Goal: Book appointment/travel/reservation

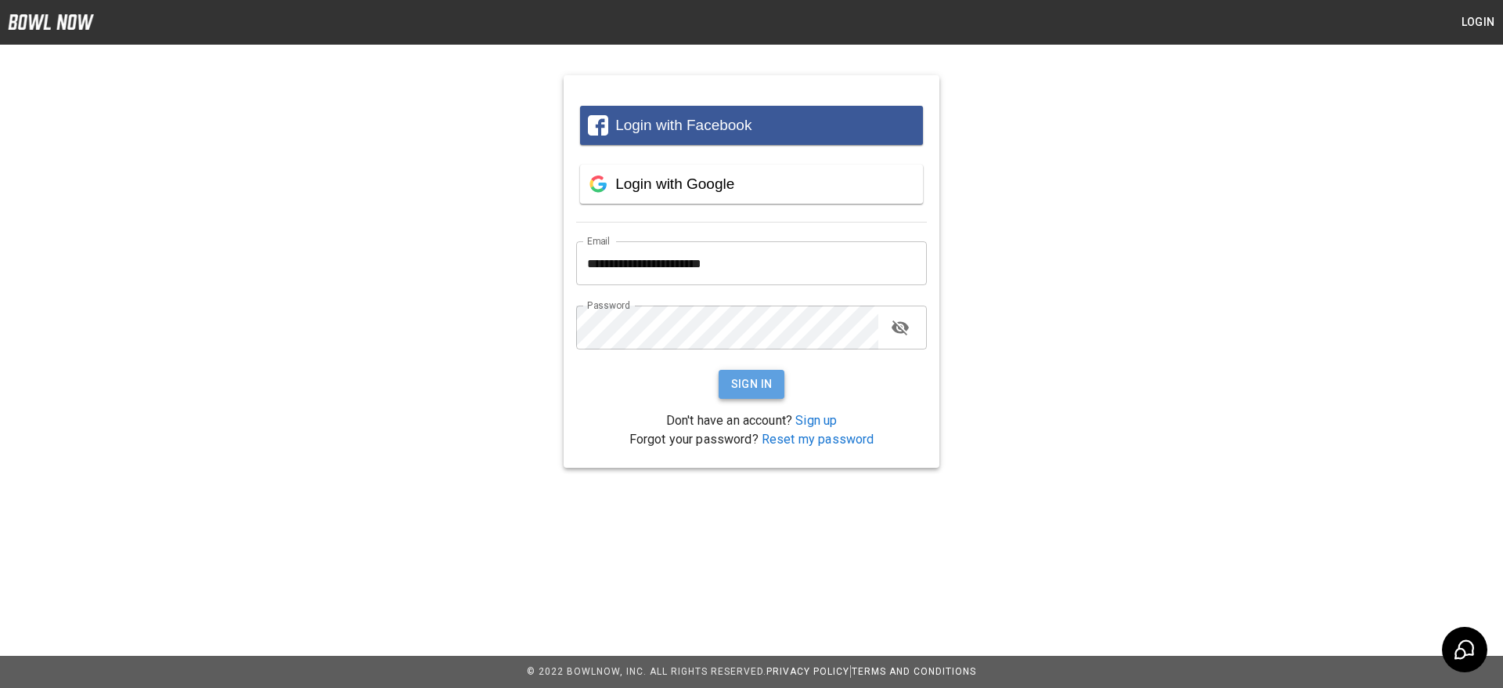
click at [740, 386] on button "Sign In" at bounding box center [752, 384] width 67 height 29
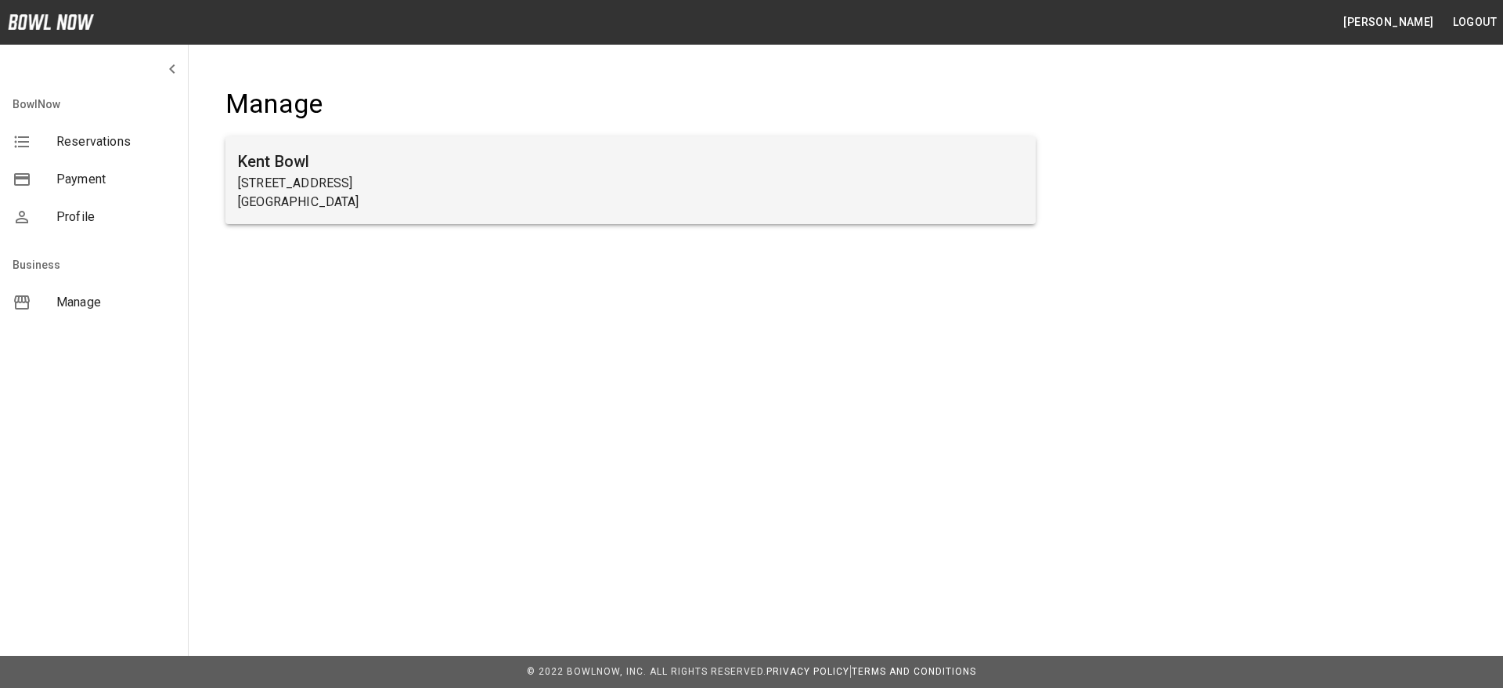
click at [300, 168] on h6 "Kent Bowl" at bounding box center [630, 161] width 785 height 25
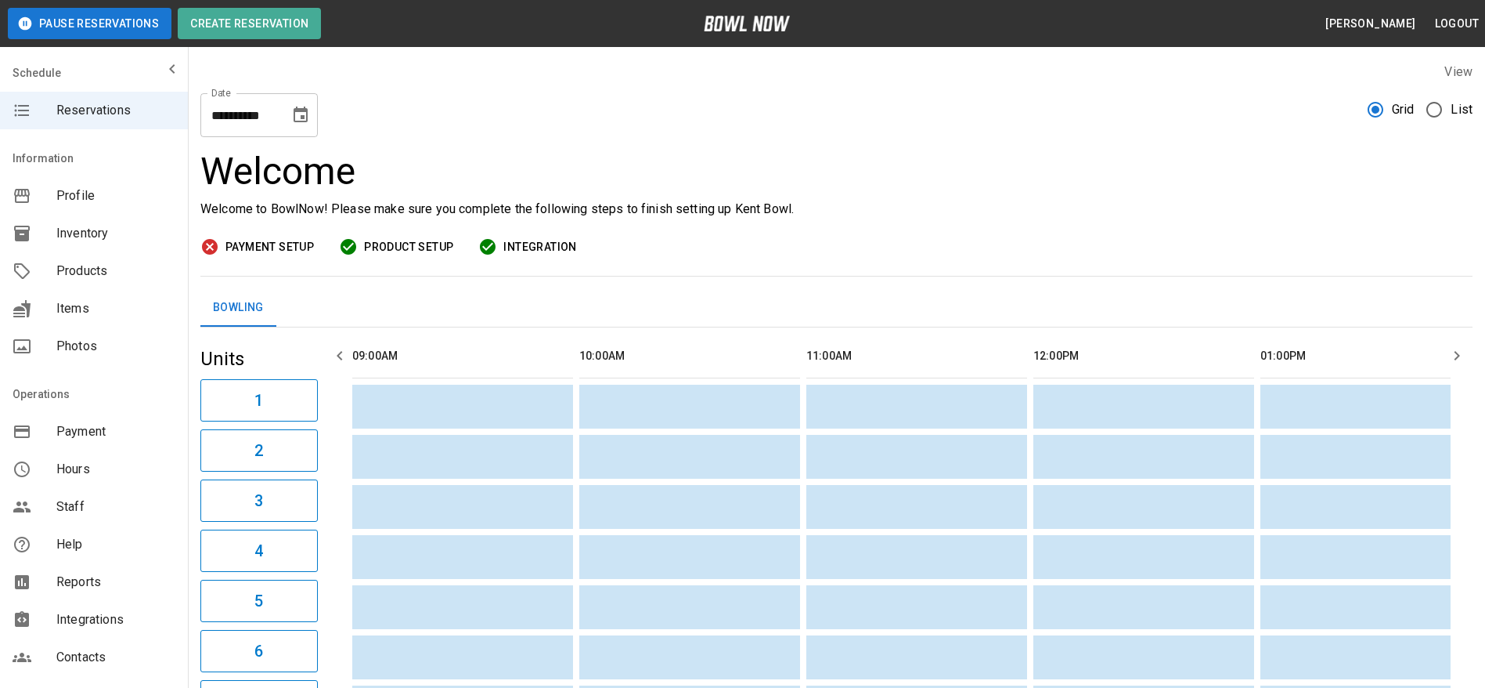
click at [302, 114] on icon "Choose date, selected date is Aug 11, 2025" at bounding box center [300, 115] width 19 height 19
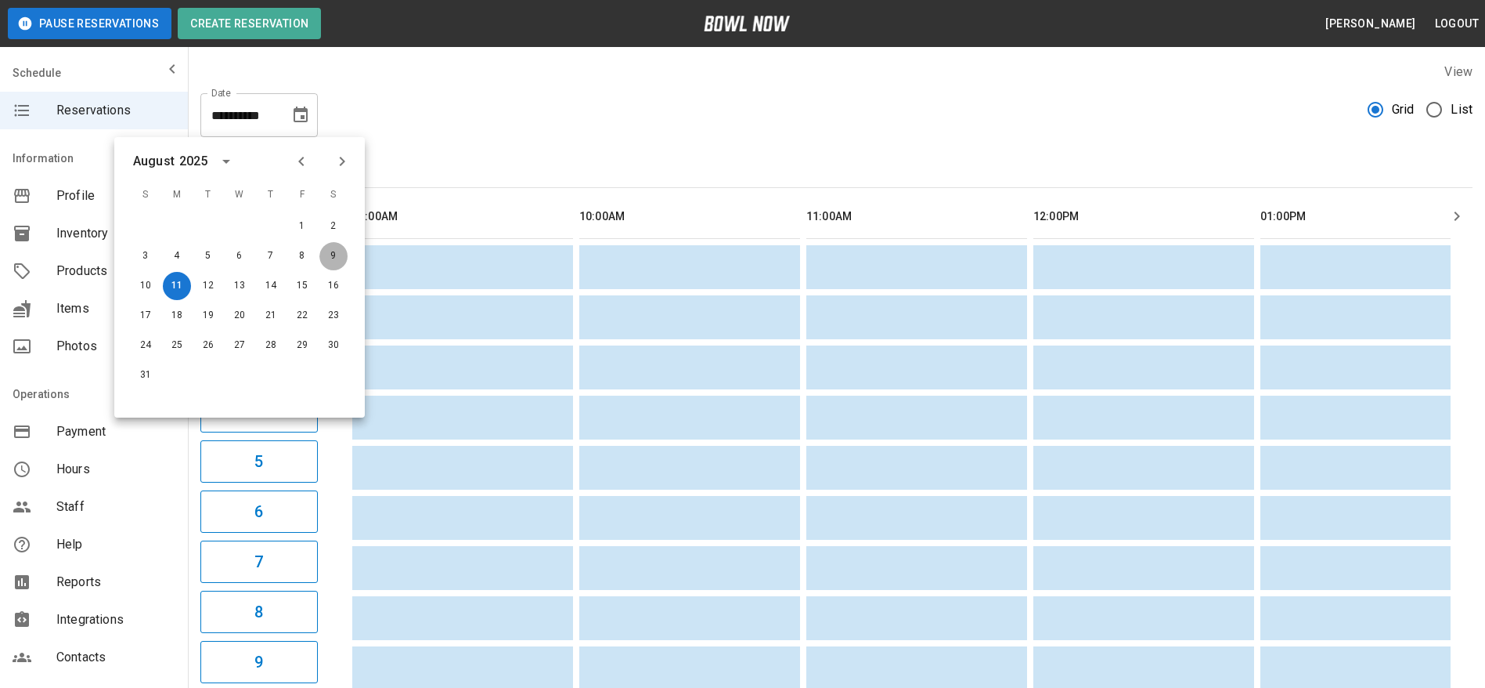
click at [334, 256] on button "9" at bounding box center [333, 256] width 28 height 28
type input "**********"
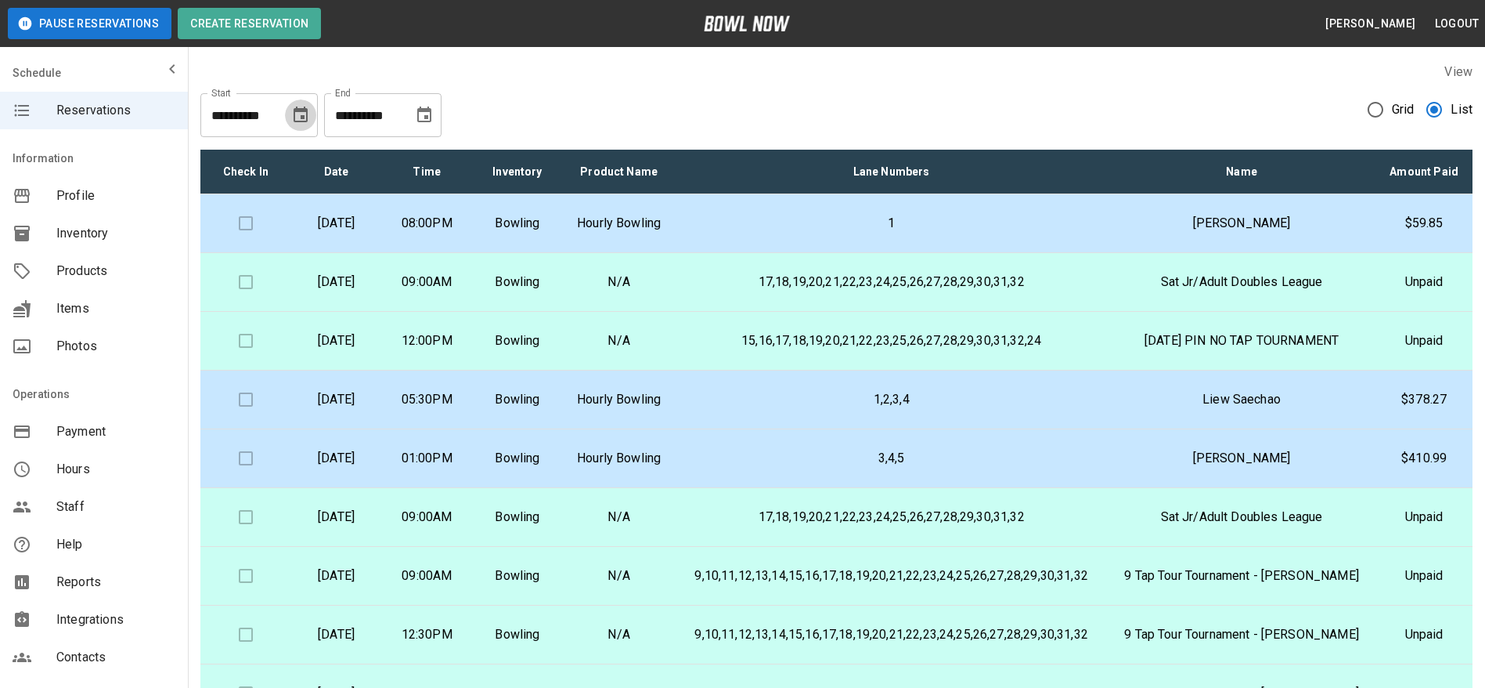
click at [305, 114] on icon "Choose date, selected date is Aug 11, 2025" at bounding box center [300, 115] width 19 height 19
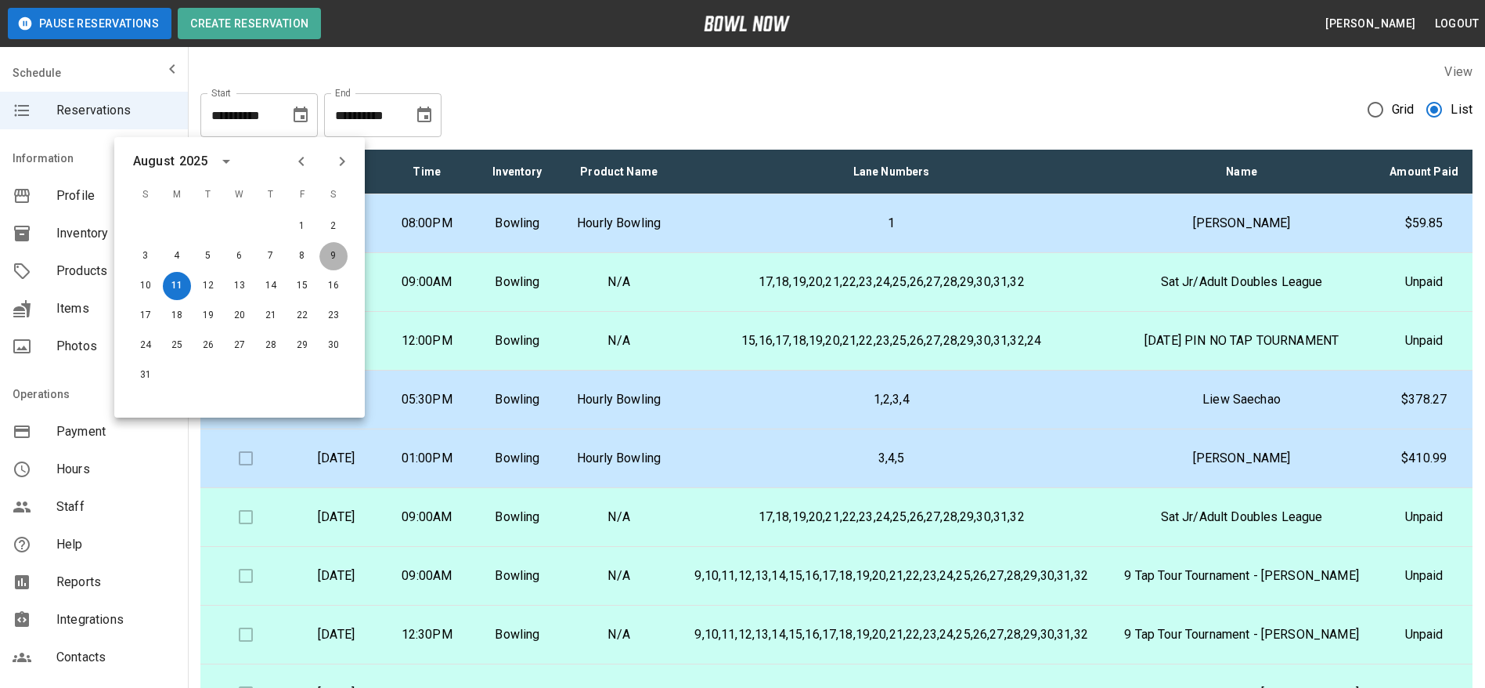
click at [338, 254] on button "9" at bounding box center [333, 256] width 28 height 28
type input "**********"
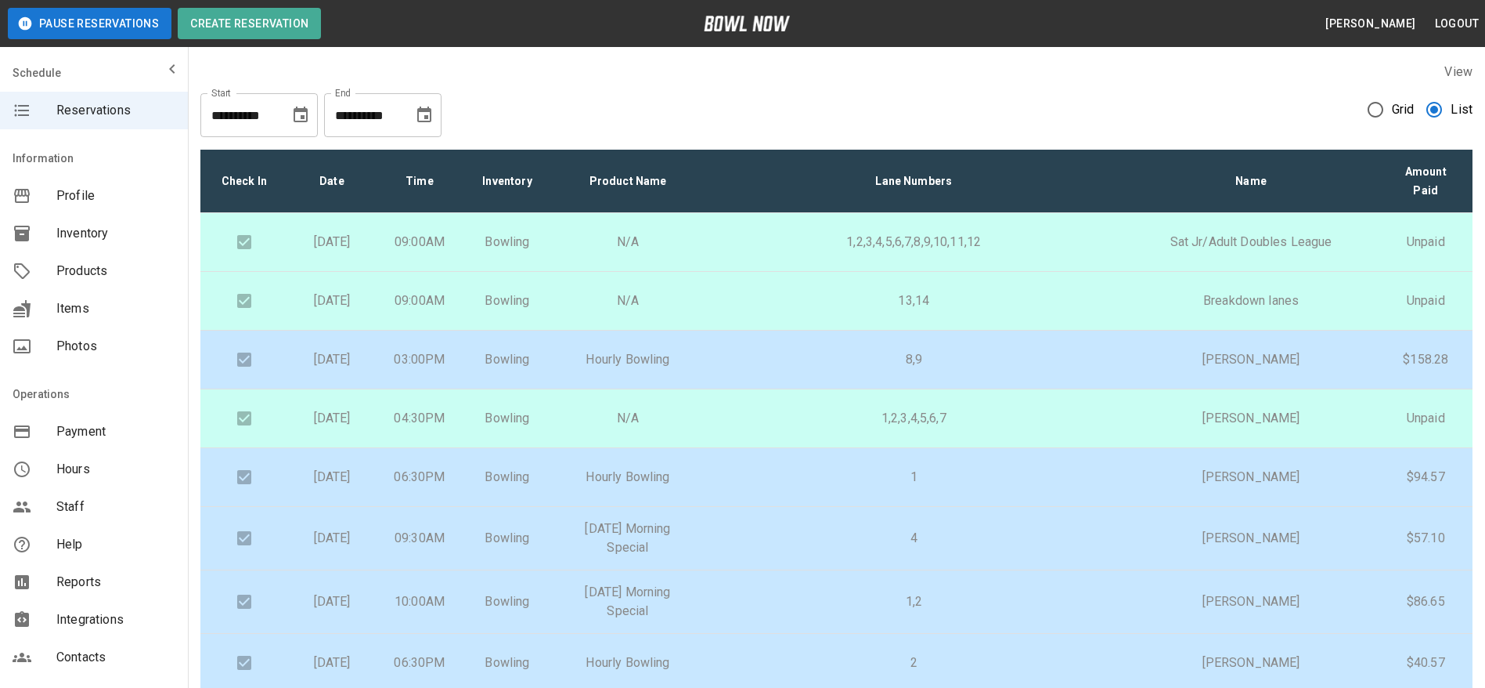
click at [861, 369] on p "8,9" at bounding box center [914, 359] width 394 height 19
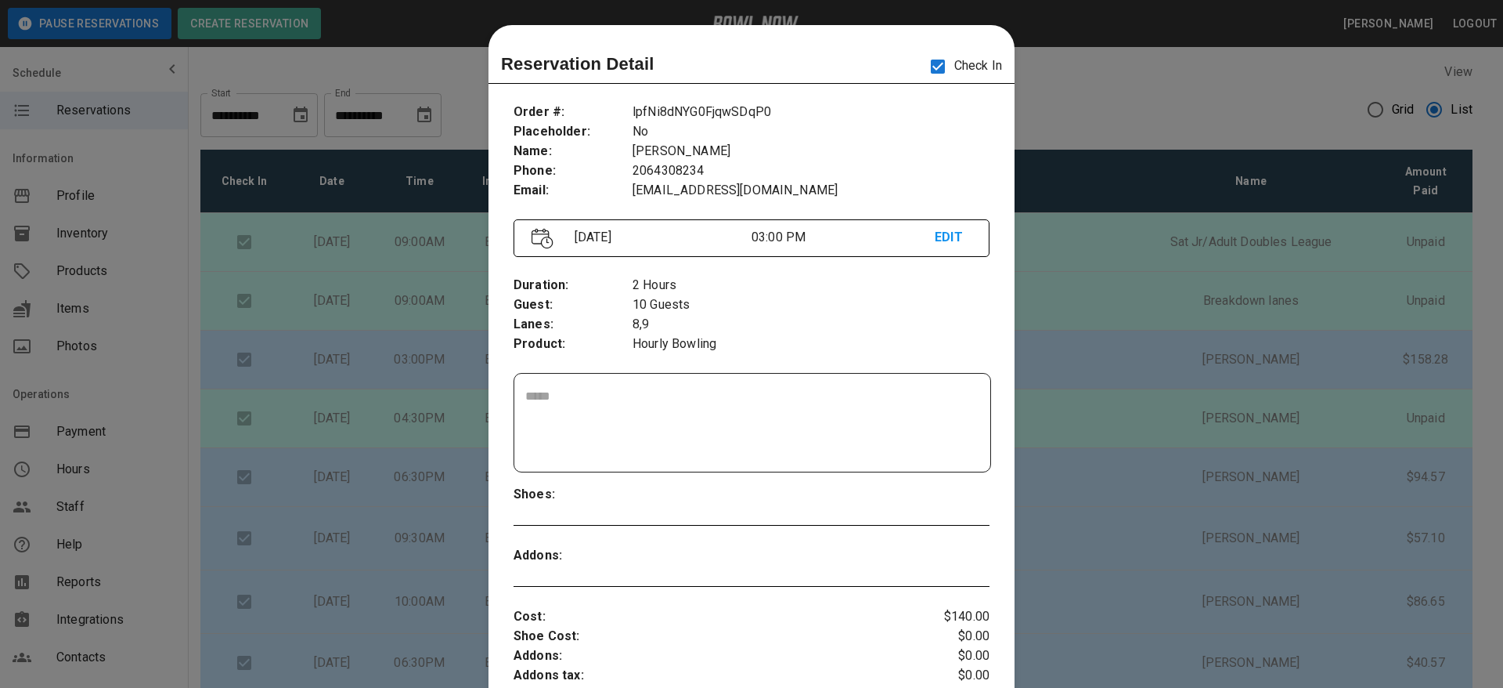
scroll to position [25, 0]
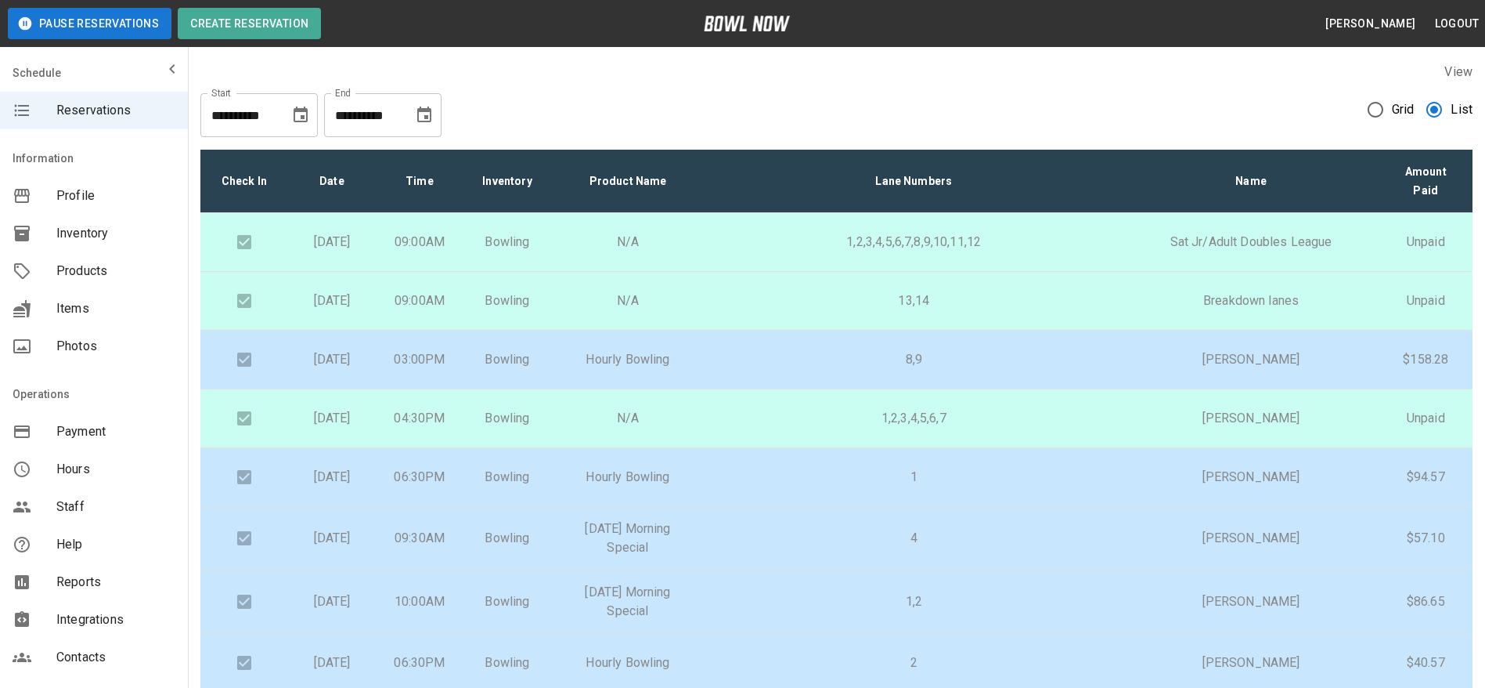
click at [792, 486] on p "1" at bounding box center [914, 476] width 394 height 19
click at [782, 428] on p "1,2,3,4,5,6,7" at bounding box center [914, 418] width 394 height 19
click at [778, 368] on p "8,9" at bounding box center [914, 359] width 394 height 19
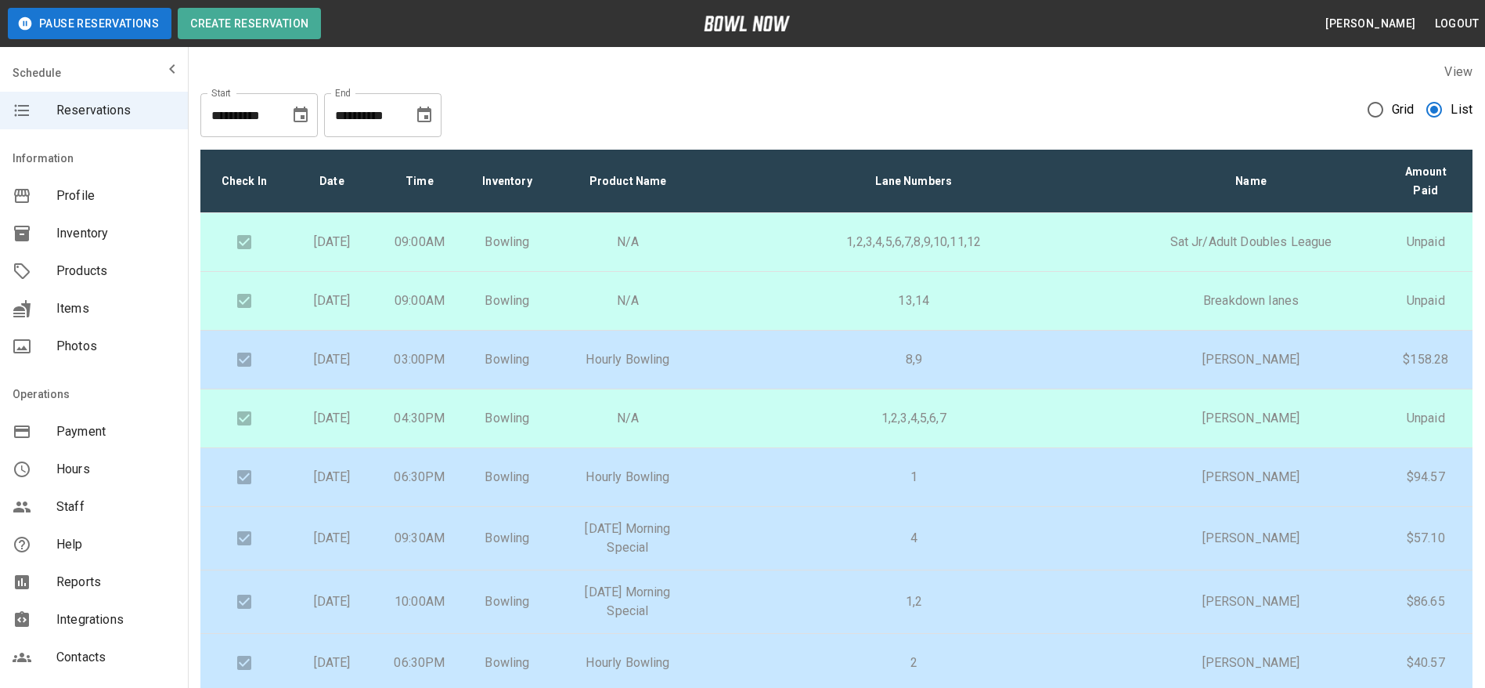
click at [778, 368] on p "8,9" at bounding box center [914, 359] width 394 height 19
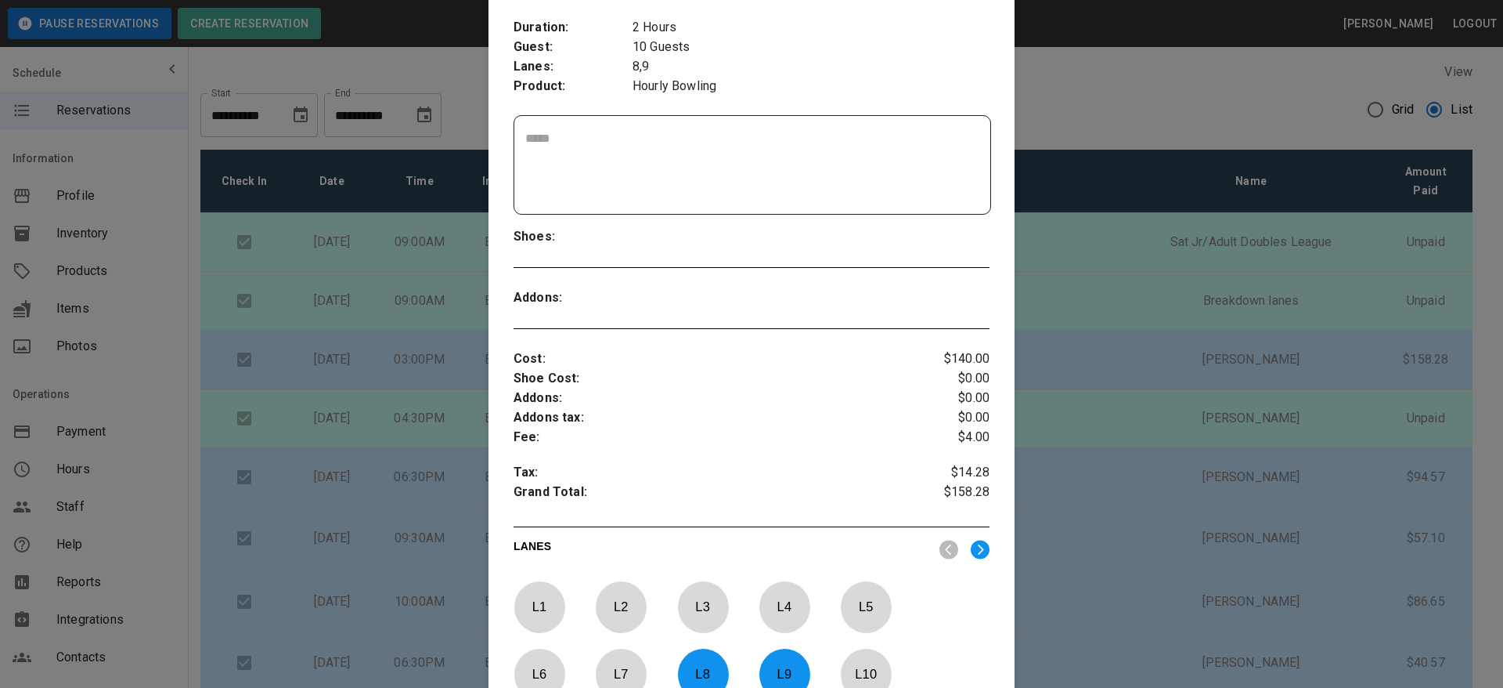
scroll to position [260, 0]
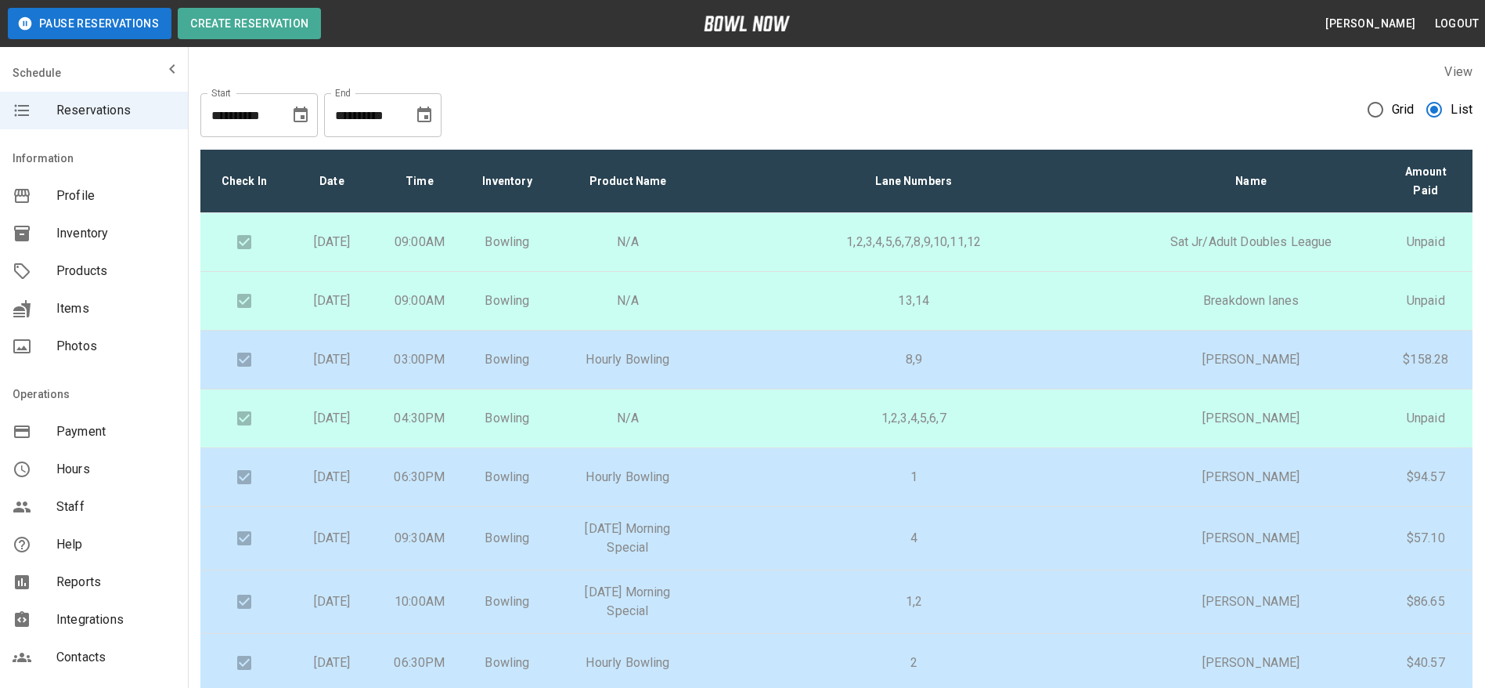
click at [825, 366] on p "8,9" at bounding box center [914, 359] width 394 height 19
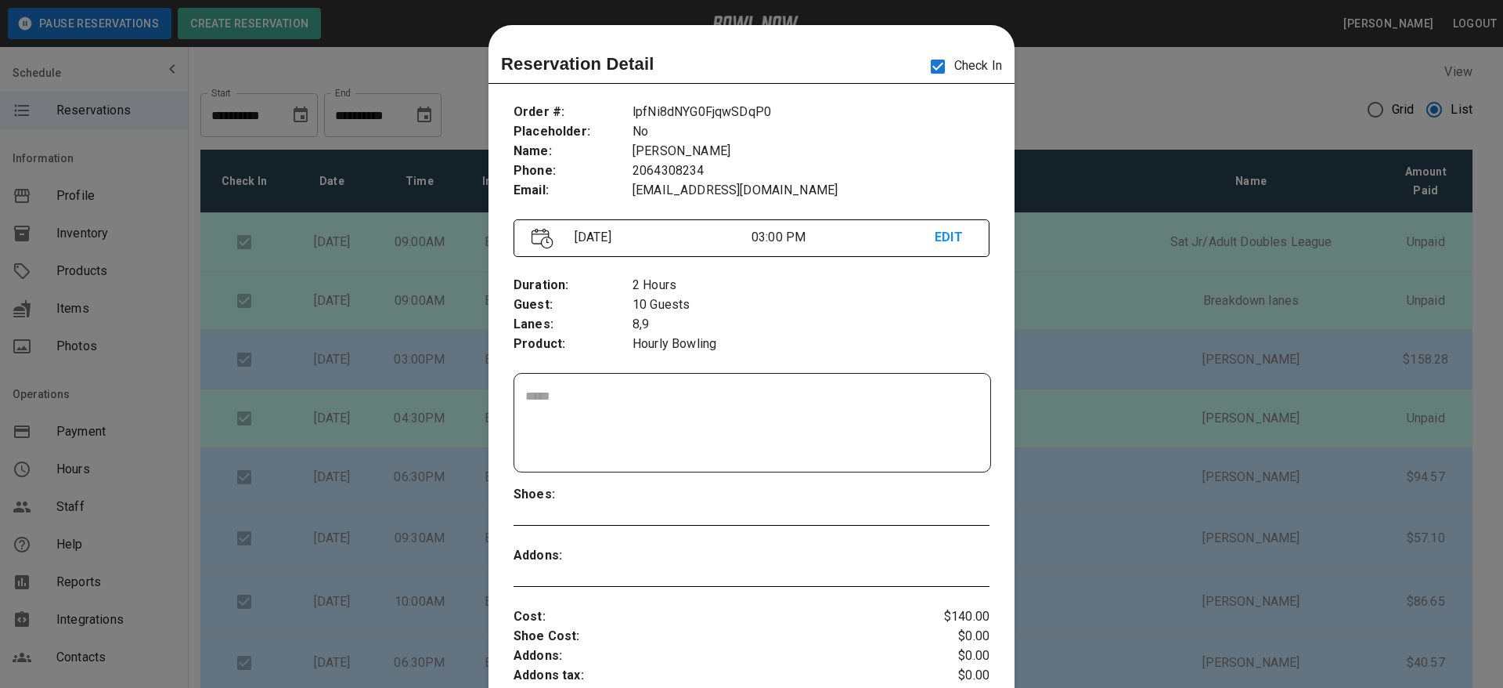
scroll to position [25, 0]
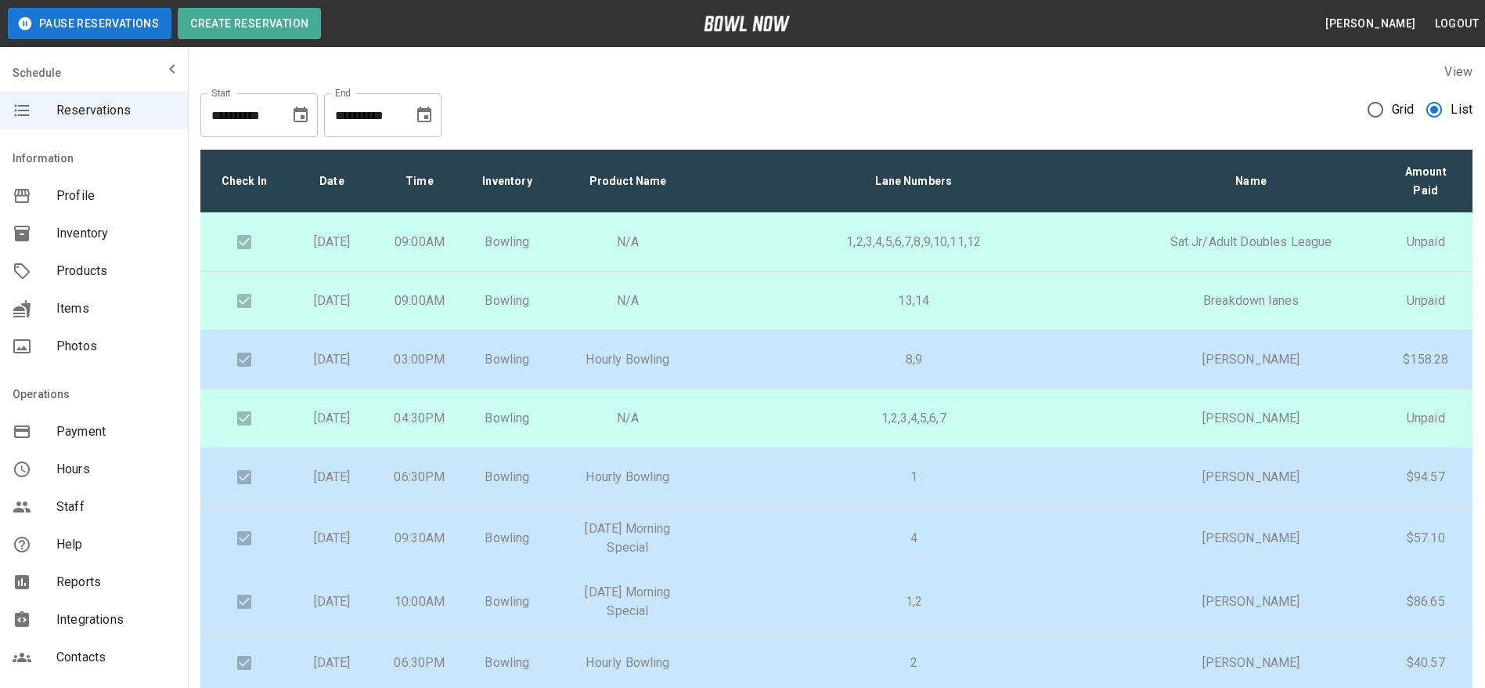
click at [803, 486] on p "1" at bounding box center [914, 476] width 394 height 19
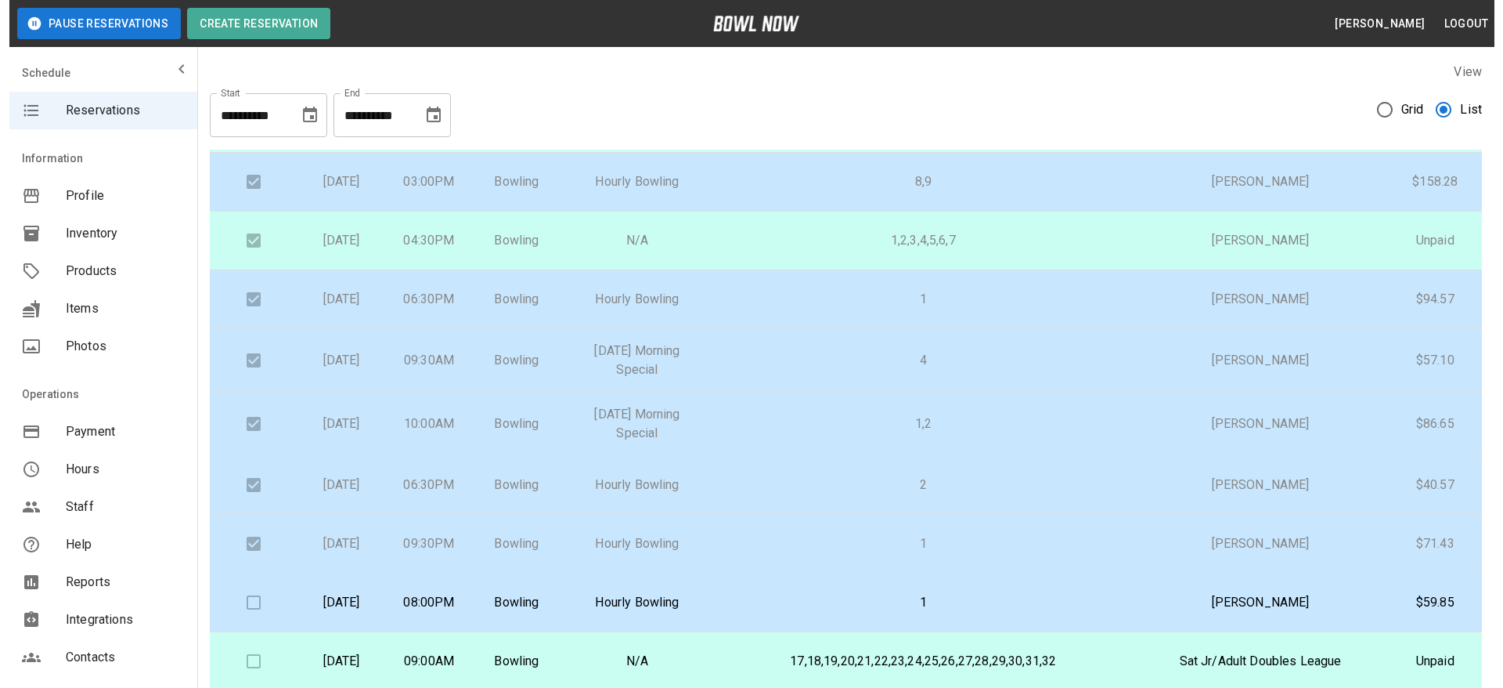
scroll to position [180, 0]
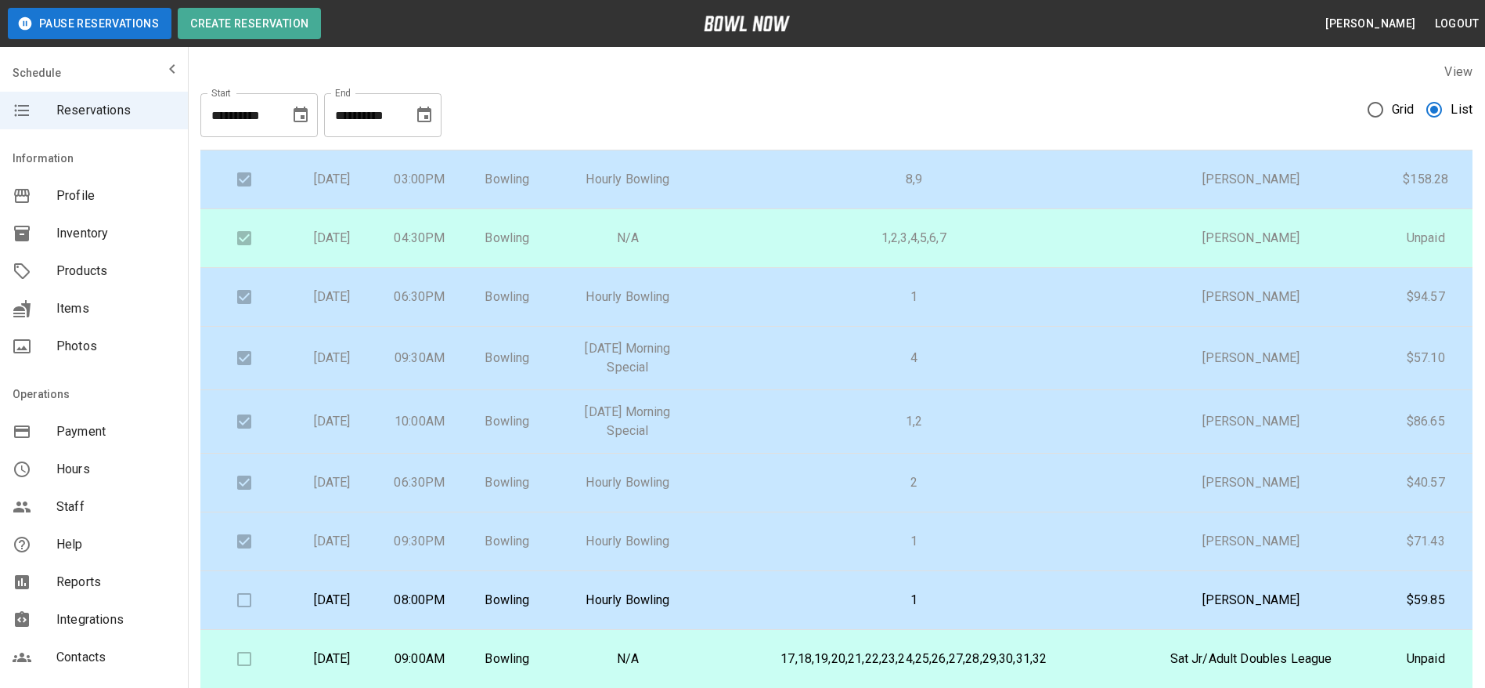
click at [803, 306] on p "1" at bounding box center [914, 296] width 394 height 19
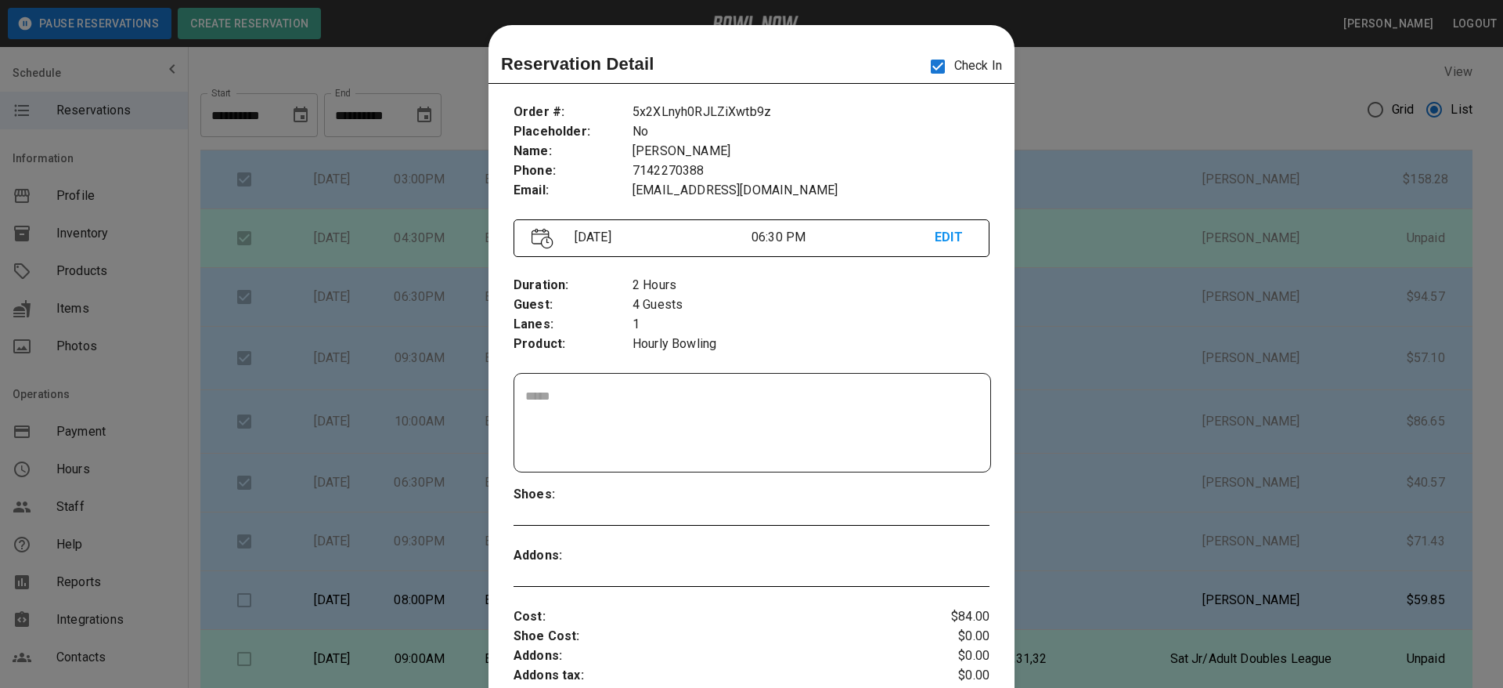
scroll to position [25, 0]
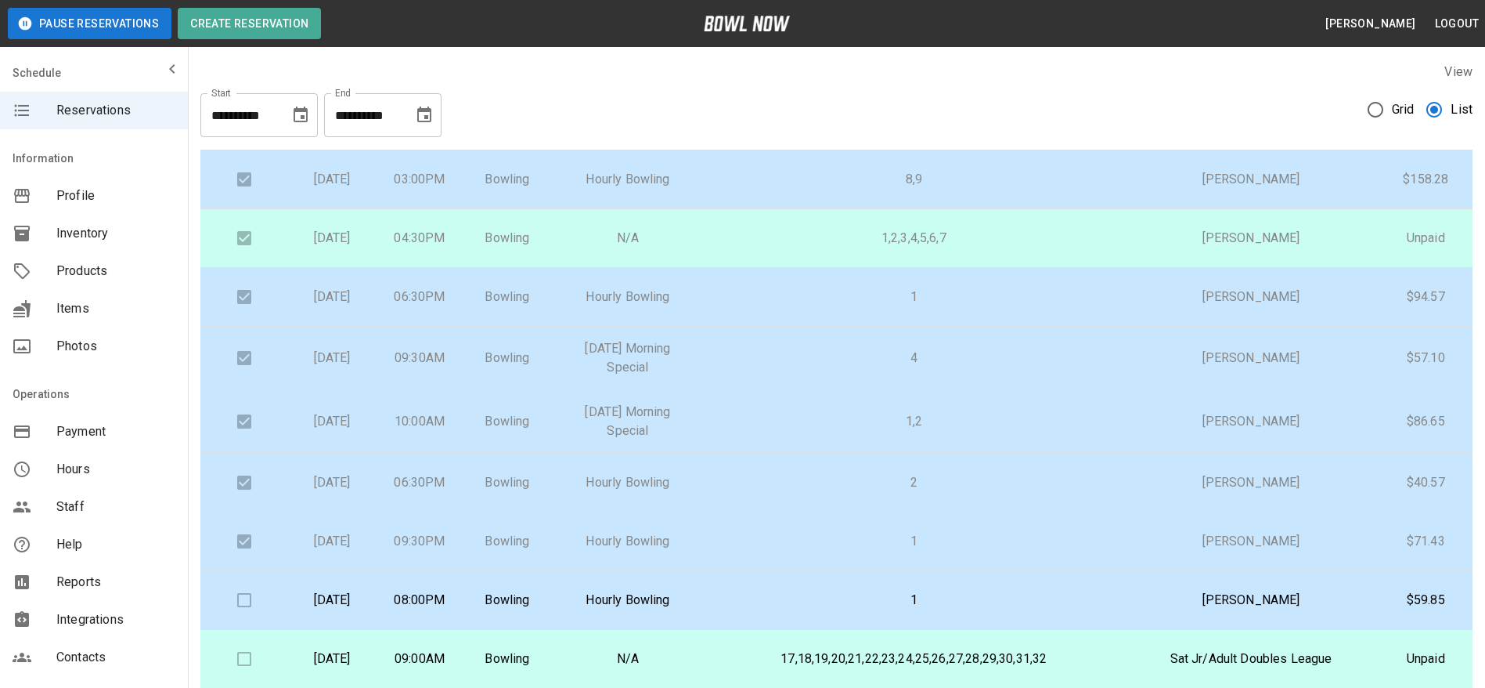
click at [807, 367] on p "4" at bounding box center [914, 357] width 394 height 19
click at [808, 431] on p "1,2" at bounding box center [914, 421] width 394 height 19
click at [807, 492] on p "2" at bounding box center [914, 482] width 394 height 19
click at [801, 550] on p "1" at bounding box center [914, 541] width 394 height 19
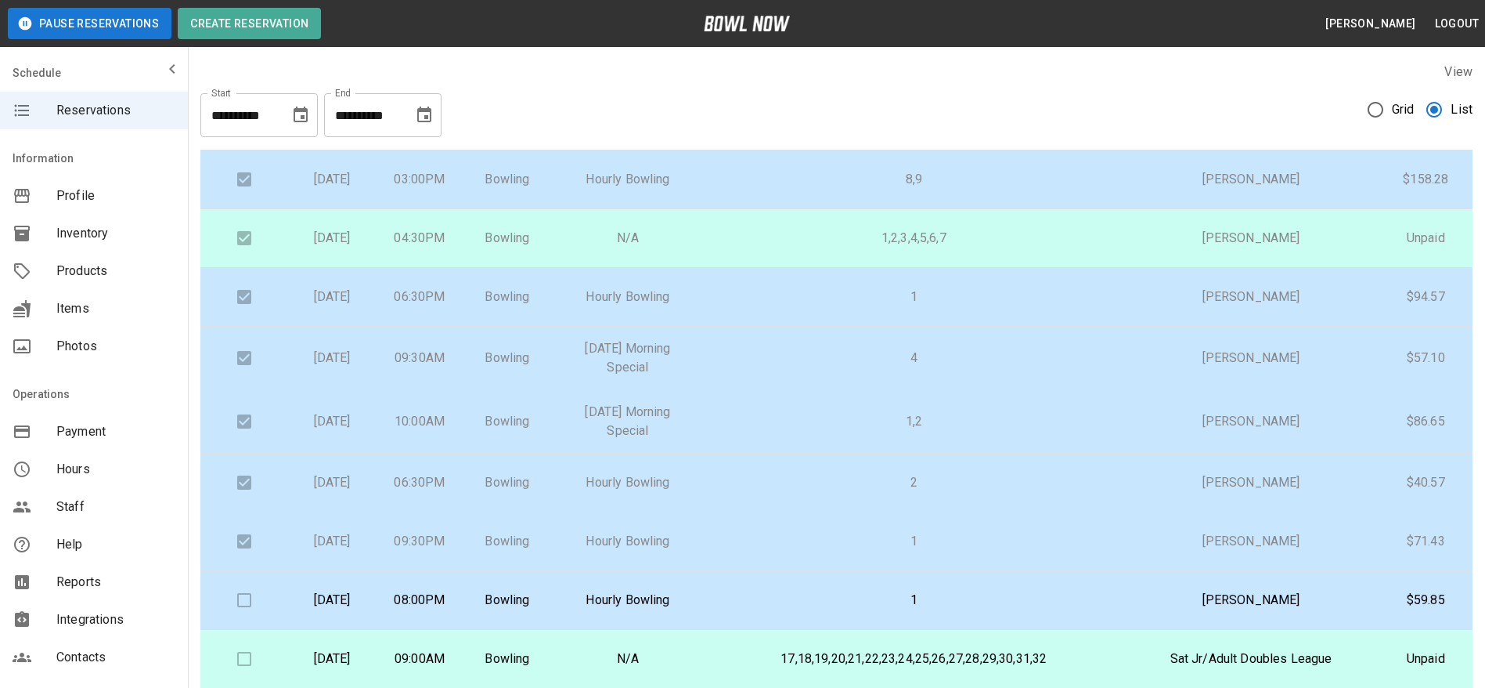
click at [806, 492] on p "2" at bounding box center [914, 482] width 394 height 19
click at [807, 431] on p "1,2" at bounding box center [914, 421] width 394 height 19
click at [810, 367] on p "4" at bounding box center [914, 357] width 394 height 19
click at [841, 492] on p "2" at bounding box center [914, 482] width 394 height 19
click at [827, 550] on p "1" at bounding box center [914, 541] width 394 height 19
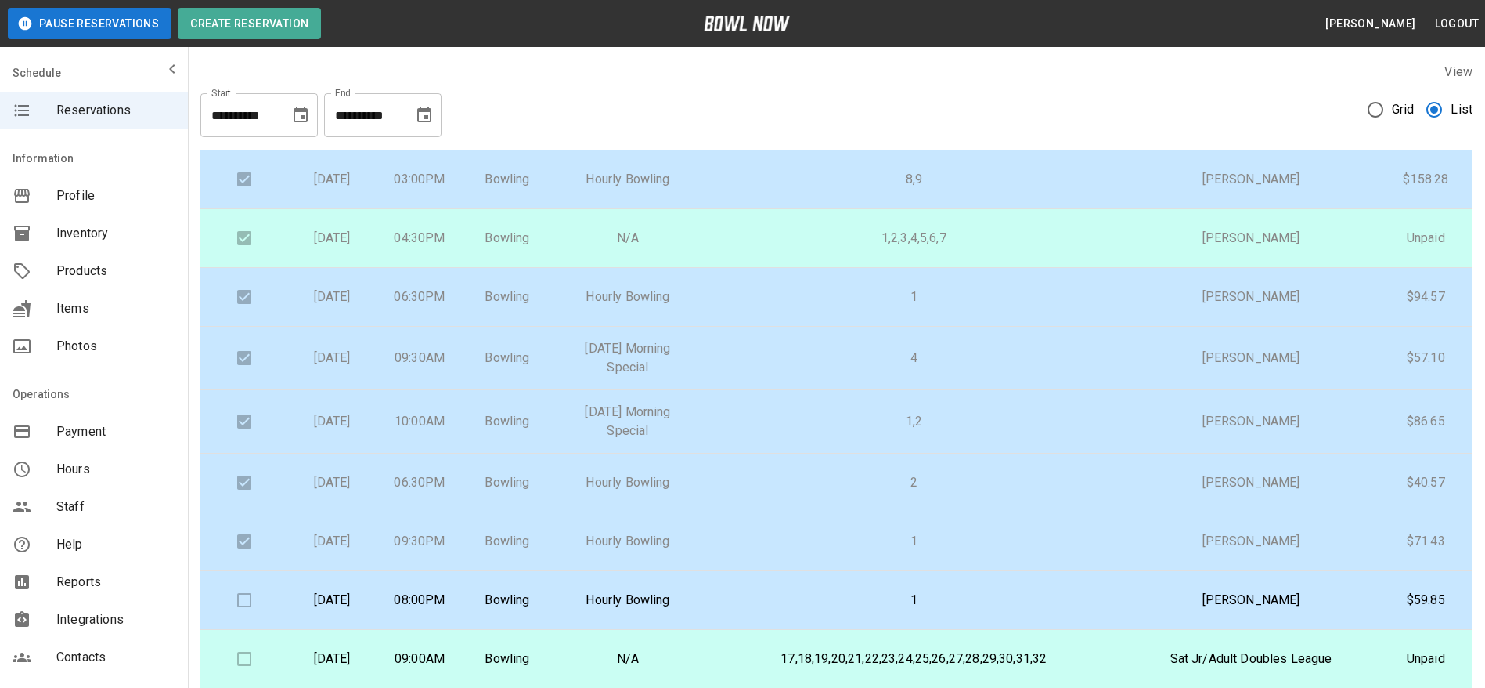
click at [841, 431] on p "1,2" at bounding box center [914, 421] width 394 height 19
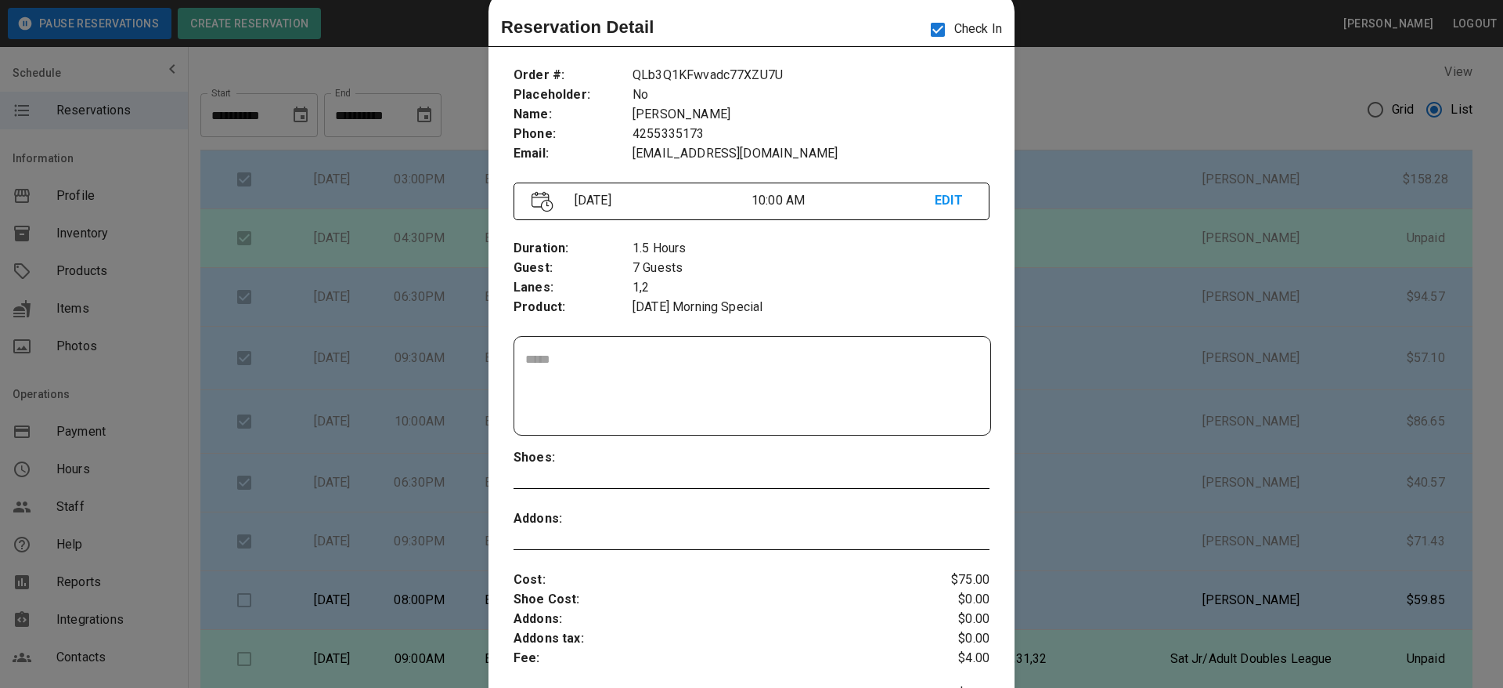
scroll to position [36, 0]
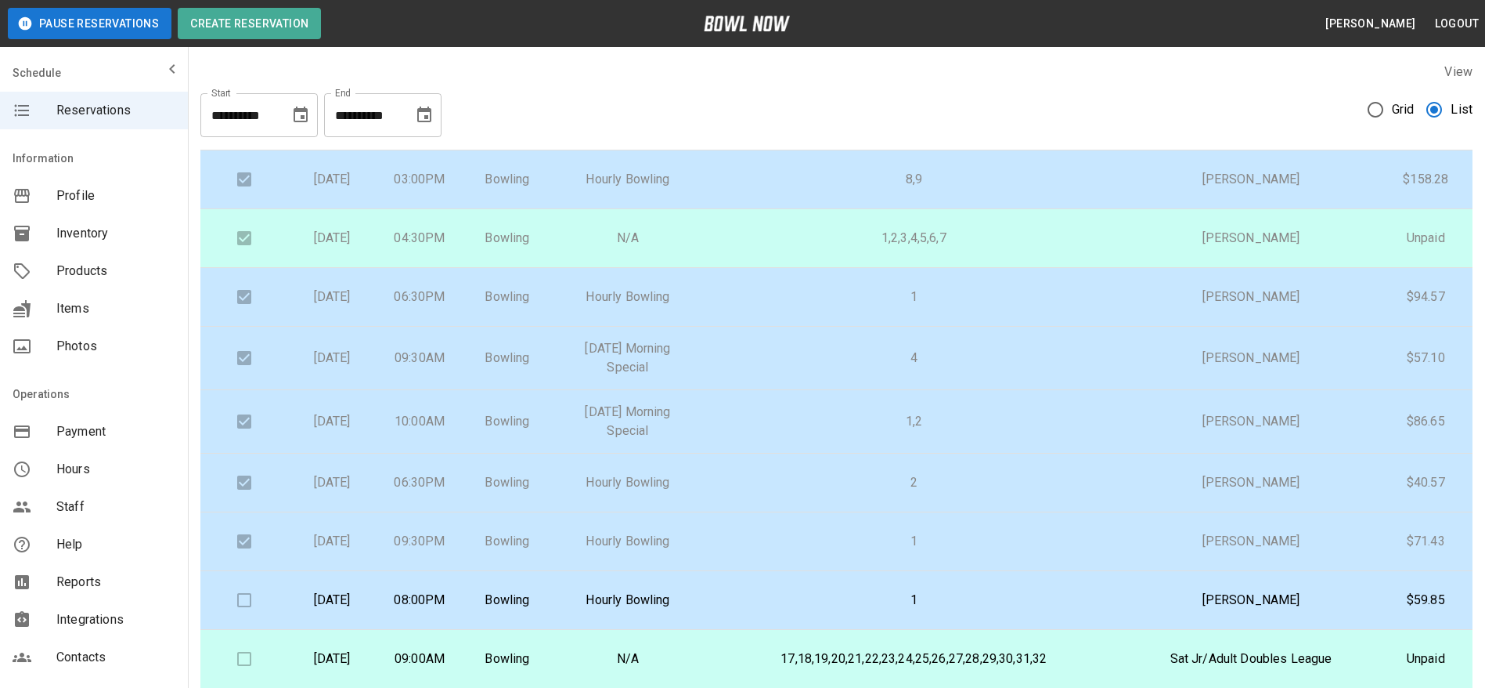
click at [846, 367] on p "4" at bounding box center [914, 357] width 394 height 19
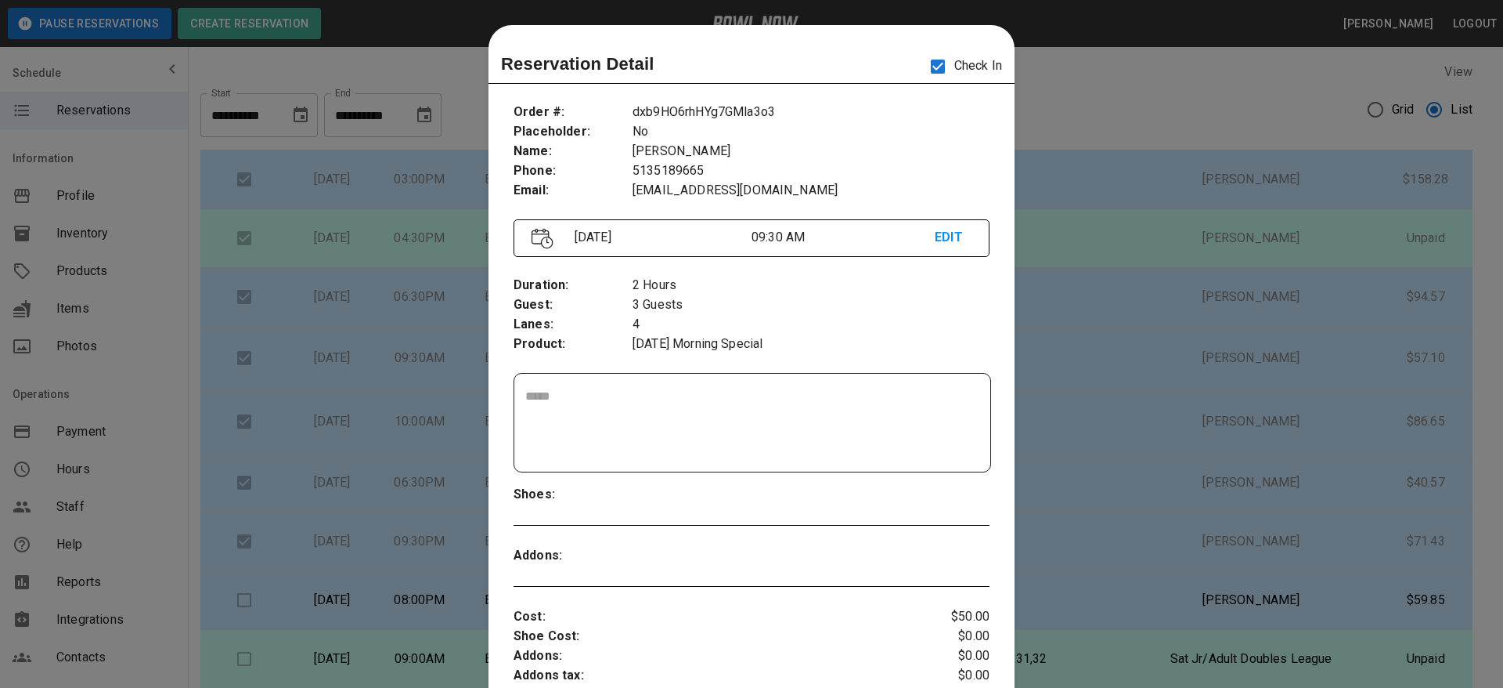
scroll to position [25, 0]
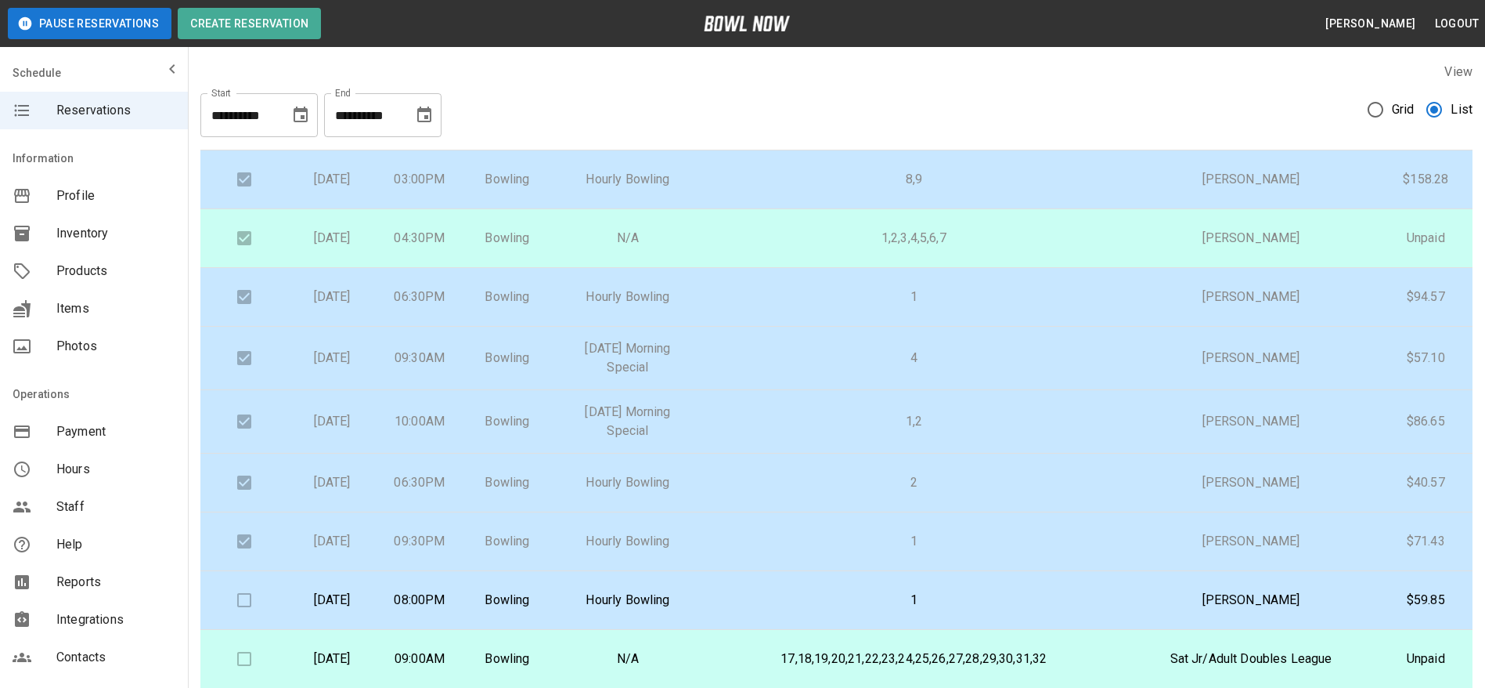
click at [834, 492] on p "2" at bounding box center [914, 482] width 394 height 19
click at [839, 550] on p "1" at bounding box center [914, 541] width 394 height 19
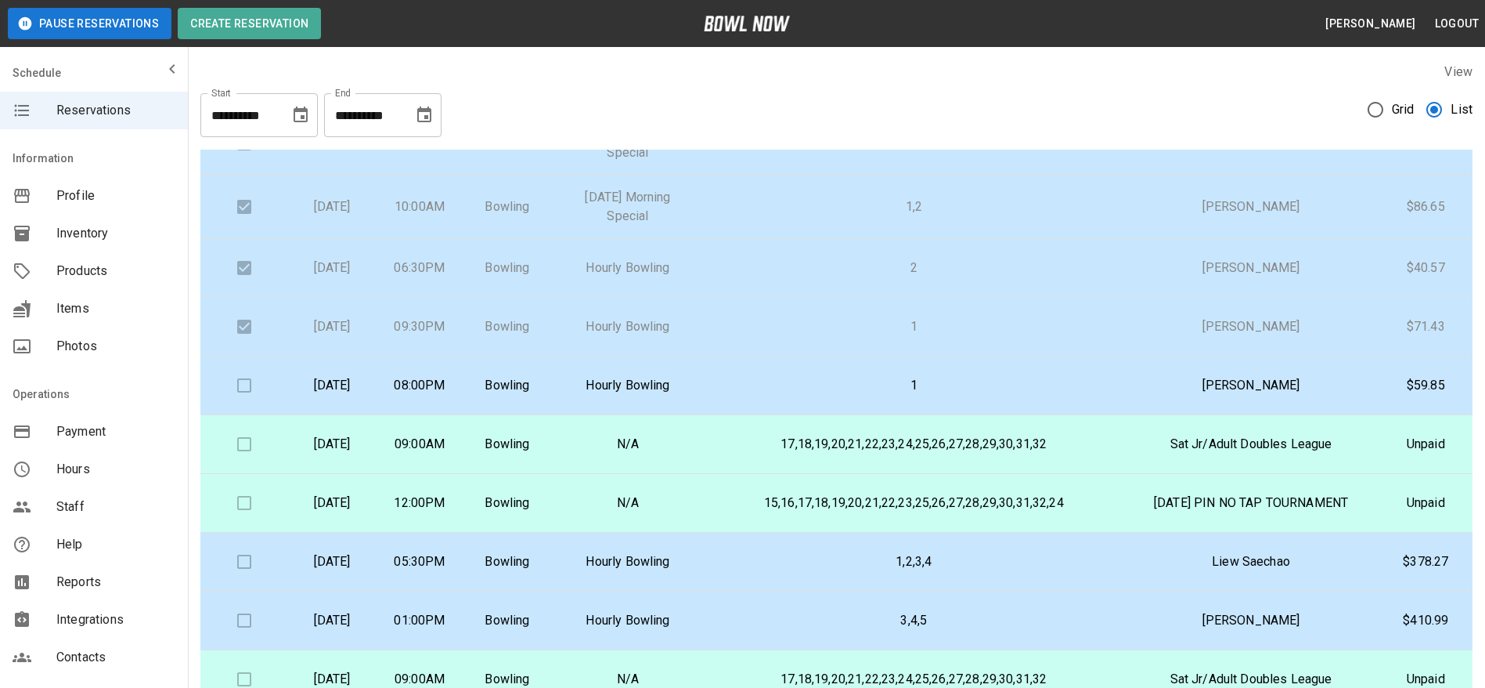
scroll to position [389, 0]
